Goal: Find specific page/section: Find specific page/section

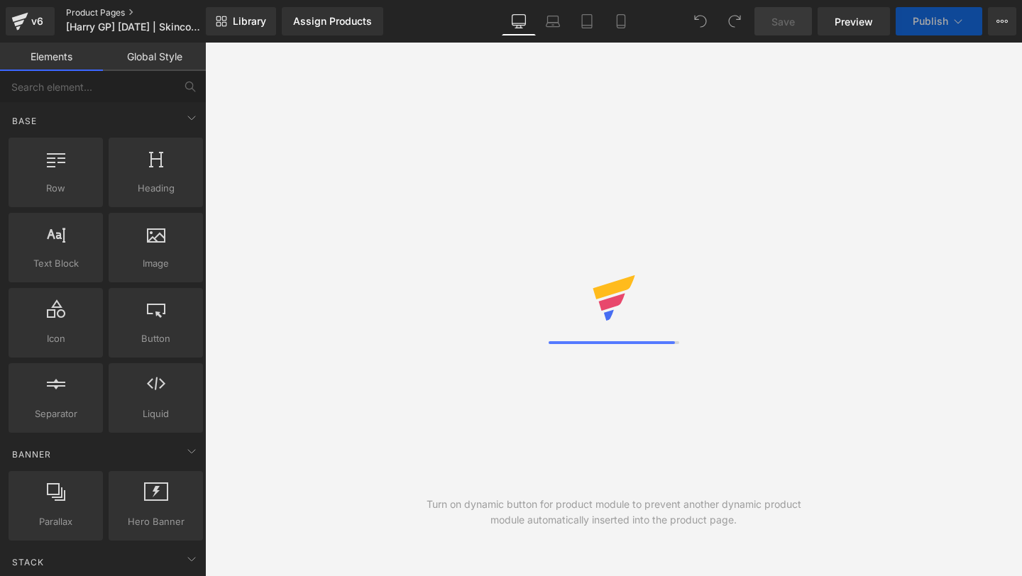
click at [82, 10] on link "Product Pages" at bounding box center [147, 12] width 163 height 11
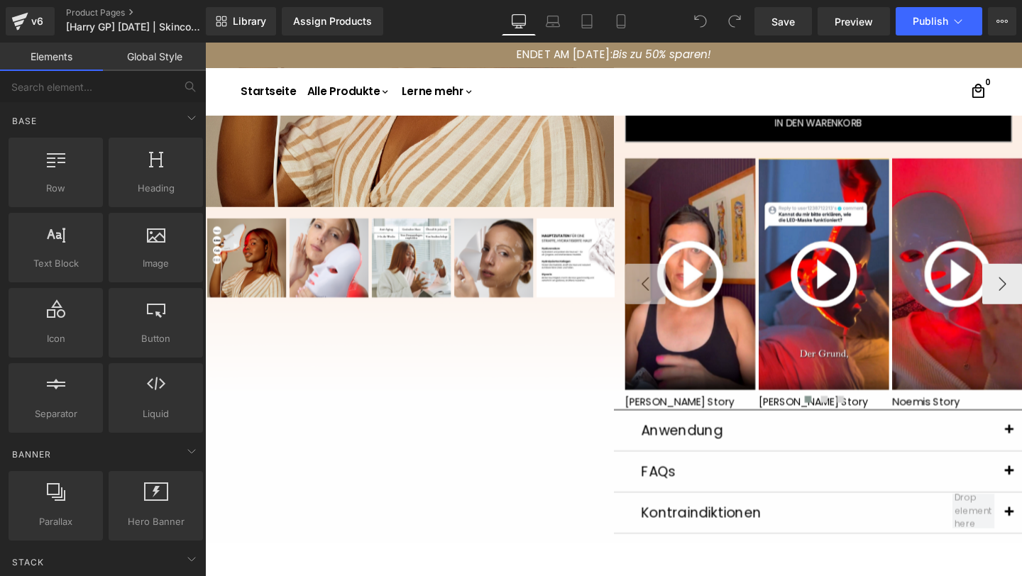
scroll to position [337, 0]
